Goal: Information Seeking & Learning: Learn about a topic

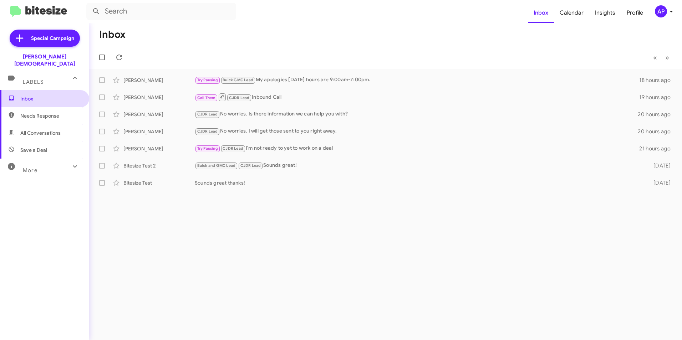
click at [24, 95] on span "Inbox" at bounding box center [50, 98] width 61 height 7
click at [31, 95] on span "Inbox" at bounding box center [50, 98] width 61 height 7
click at [604, 10] on span "Insights" at bounding box center [606, 12] width 32 height 21
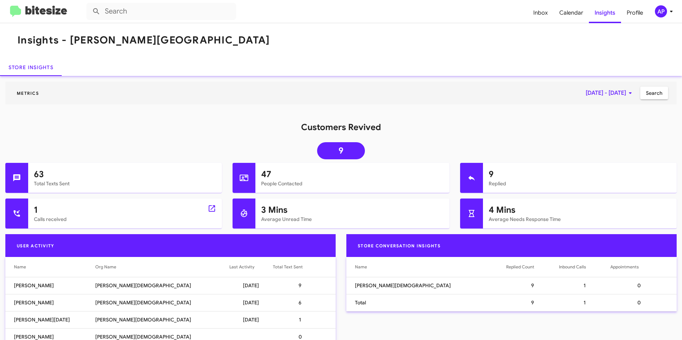
scroll to position [1, 0]
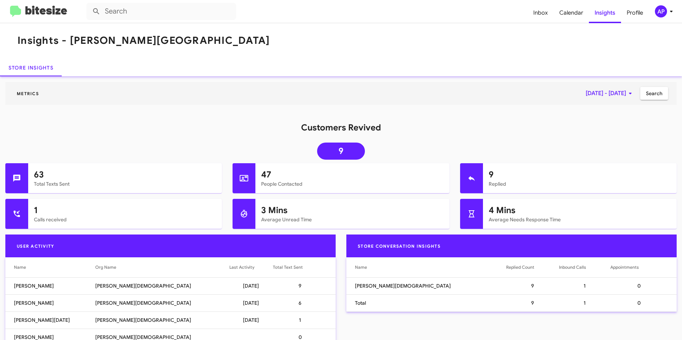
click at [561, 145] on div "Customers Revived 9" at bounding box center [341, 142] width 682 height 41
click at [428, 130] on h1 "Customers Revived" at bounding box center [341, 127] width 682 height 11
click at [339, 153] on span "9" at bounding box center [341, 151] width 5 height 7
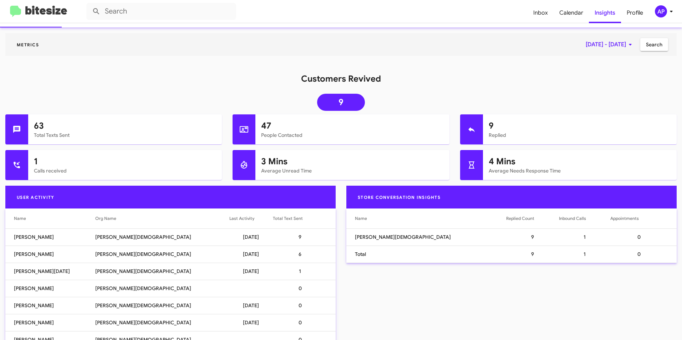
scroll to position [0, 0]
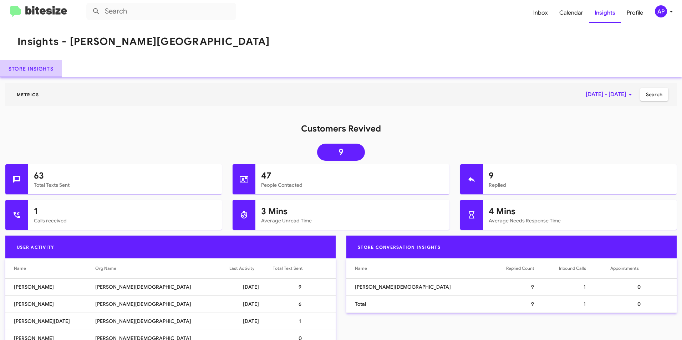
click at [28, 68] on link "Store Insights" at bounding box center [31, 68] width 62 height 17
click at [541, 12] on span "Inbox" at bounding box center [541, 12] width 26 height 21
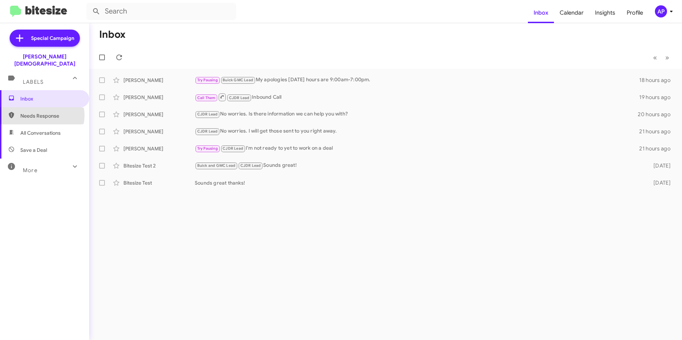
click at [39, 112] on span "Needs Response" at bounding box center [50, 115] width 61 height 7
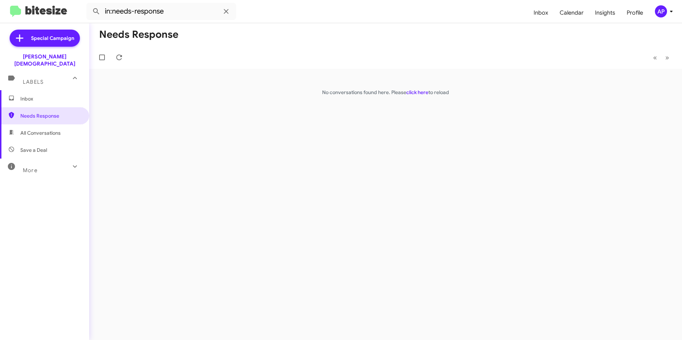
click at [41, 130] on span "All Conversations" at bounding box center [40, 133] width 40 height 7
type input "in:all-conversations"
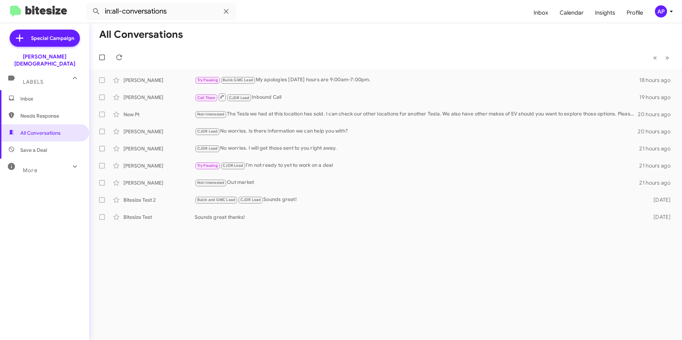
click at [34, 79] on span "Labels" at bounding box center [33, 82] width 21 height 6
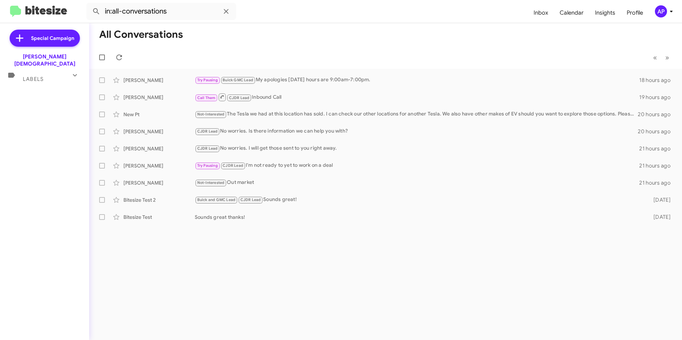
click at [37, 76] on span "Labels" at bounding box center [33, 79] width 21 height 6
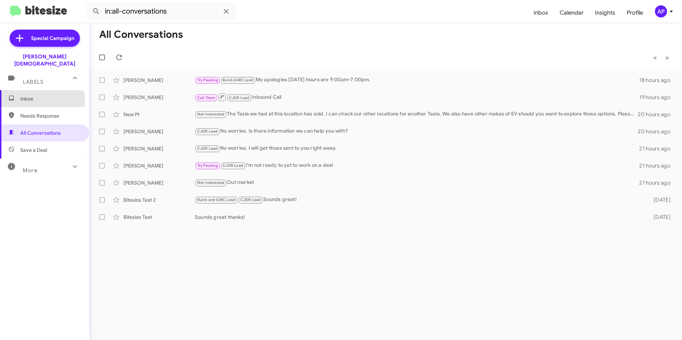
click at [26, 95] on span "Inbox" at bounding box center [50, 98] width 61 height 7
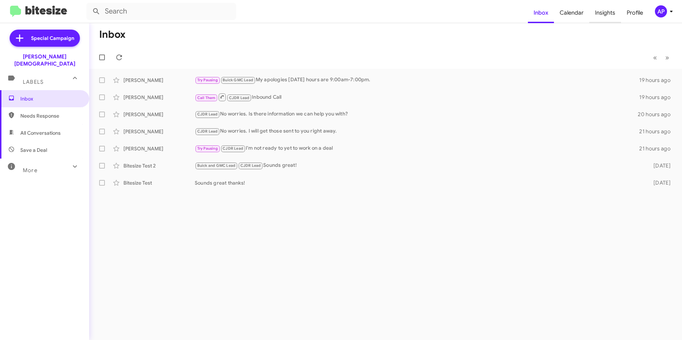
click at [607, 12] on span "Insights" at bounding box center [606, 12] width 32 height 21
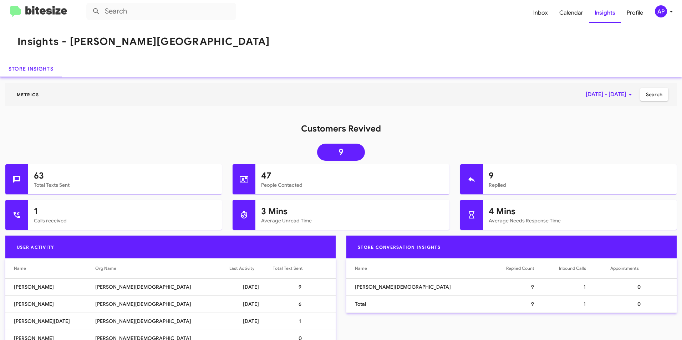
click at [263, 173] on h1 "47" at bounding box center [352, 175] width 182 height 11
click at [244, 179] on icon at bounding box center [244, 179] width 9 height 6
click at [287, 187] on mat-card-subtitle "People Contacted" at bounding box center [352, 185] width 182 height 7
drag, startPoint x: 647, startPoint y: 135, endPoint x: 646, endPoint y: 117, distance: 18.6
click at [648, 134] on div "Customers Revived 9" at bounding box center [341, 143] width 682 height 41
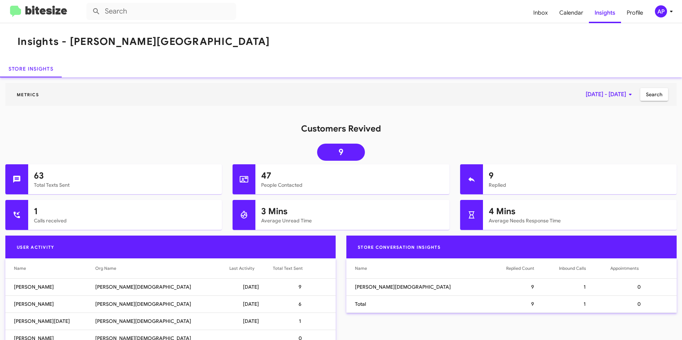
click at [463, 109] on div "Metrics [DATE] - [DATE] Search" at bounding box center [341, 97] width 682 height 29
drag, startPoint x: 413, startPoint y: 116, endPoint x: 415, endPoint y: 112, distance: 4.8
click at [413, 115] on div "Metrics [DATE] - [DATE] Search" at bounding box center [341, 100] width 682 height 34
